Goal: Task Accomplishment & Management: Manage account settings

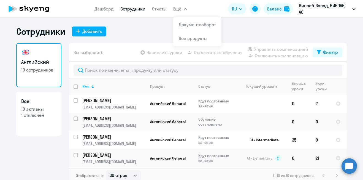
select select "30"
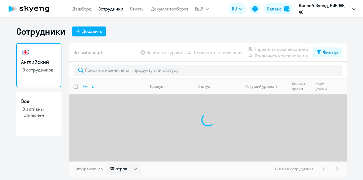
select select "30"
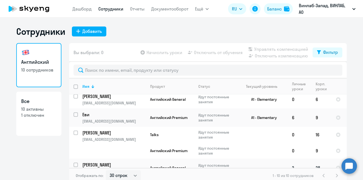
scroll to position [136, 0]
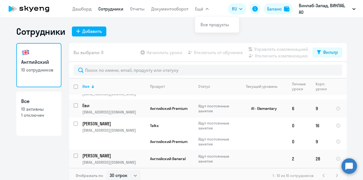
click at [199, 7] on span "Ещё" at bounding box center [199, 9] width 8 height 7
click at [201, 9] on span "Ещё" at bounding box center [199, 9] width 8 height 7
drag, startPoint x: 193, startPoint y: 30, endPoint x: 190, endPoint y: 27, distance: 4.3
click at [190, 27] on div "Сотрудники Добавить" at bounding box center [181, 31] width 331 height 11
click at [354, 10] on icon "button" at bounding box center [353, 9] width 3 height 2
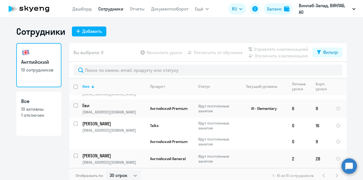
click at [333, 5] on p "Винлаб-Запад, ВИНЛАБ, АО" at bounding box center [324, 8] width 51 height 13
click at [164, 34] on div "Сотрудники Добавить" at bounding box center [181, 31] width 331 height 11
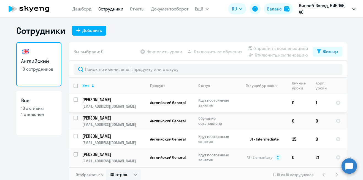
scroll to position [0, 0]
